Goal: Check status: Check status

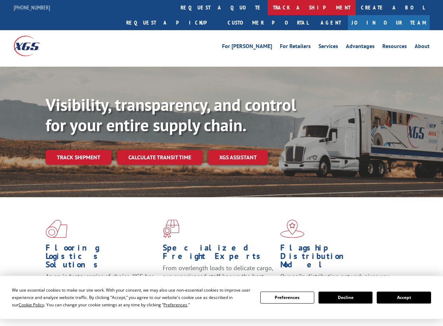
click at [268, 7] on link "track a shipment" at bounding box center [312, 7] width 88 height 15
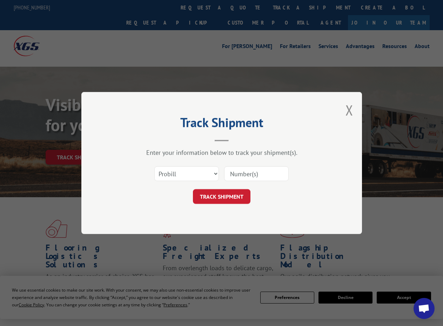
click at [250, 173] on input at bounding box center [256, 173] width 65 height 15
type input "17666697"
click at [234, 196] on button "TRACK SHIPMENT" at bounding box center [222, 196] width 58 height 15
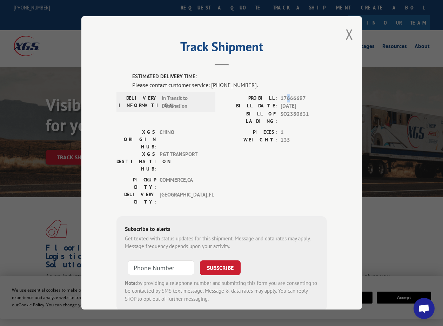
click at [288, 97] on span "17666697" at bounding box center [304, 98] width 46 height 8
drag, startPoint x: 241, startPoint y: 81, endPoint x: 209, endPoint y: 82, distance: 32.3
click at [209, 82] on div "Please contact customer service: [PHONE_NUMBER]." at bounding box center [229, 85] width 195 height 8
click at [284, 95] on span "17666697" at bounding box center [304, 98] width 46 height 8
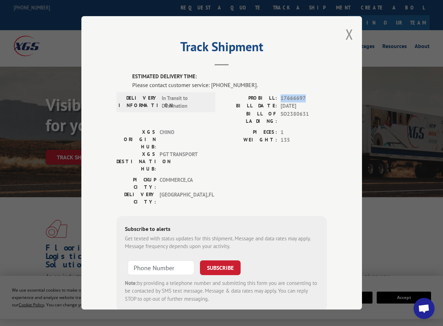
copy span "17666697"
